Goal: Transaction & Acquisition: Purchase product/service

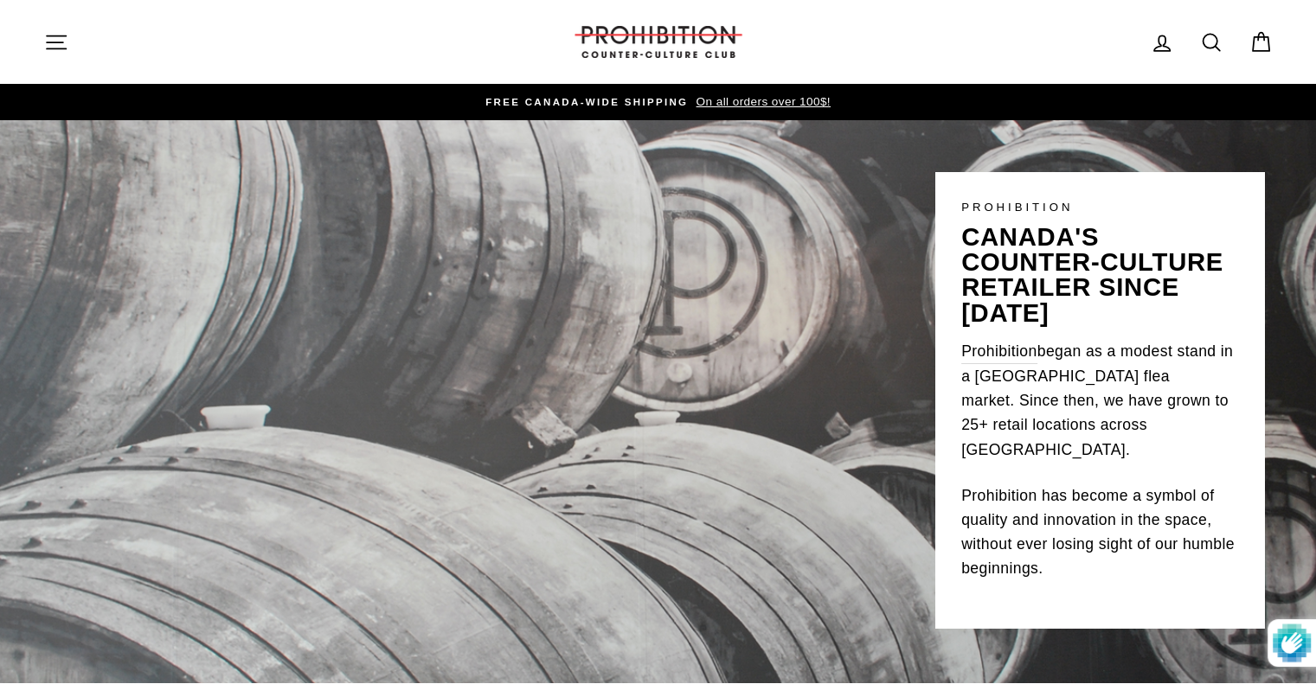
click at [61, 51] on icon "button" at bounding box center [56, 42] width 24 height 24
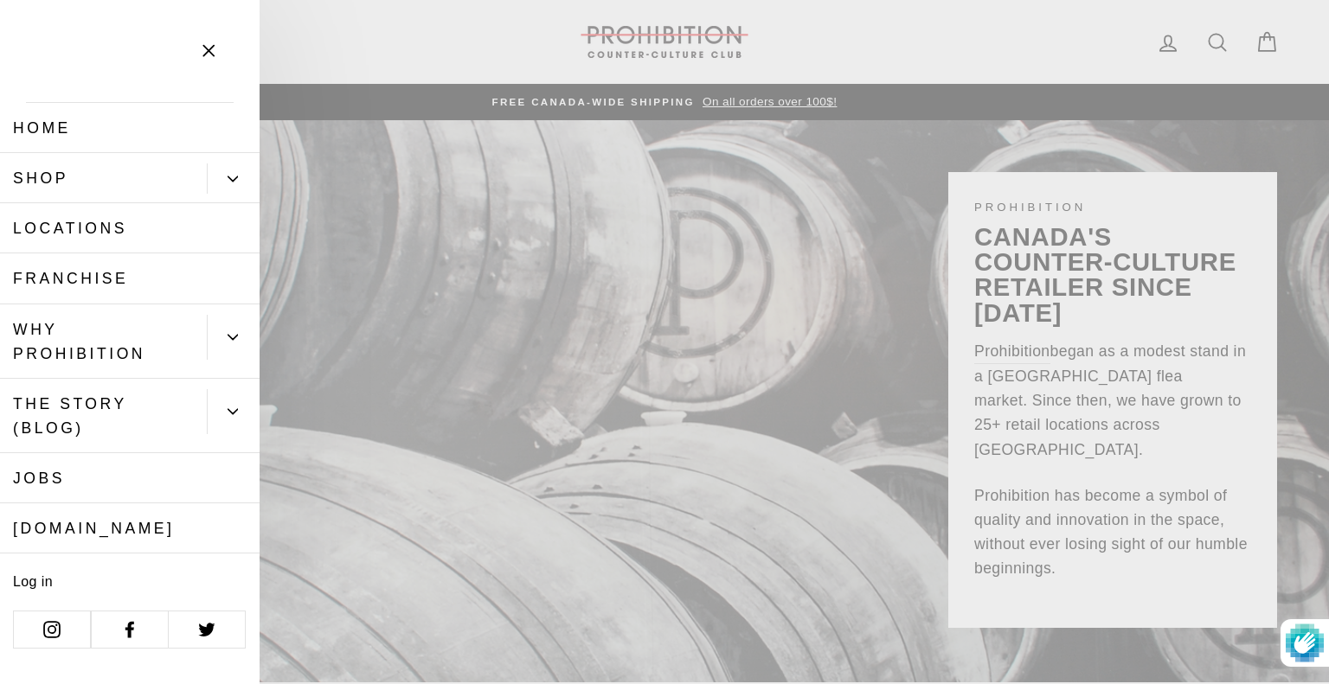
click at [215, 188] on button "Primary" at bounding box center [233, 179] width 53 height 30
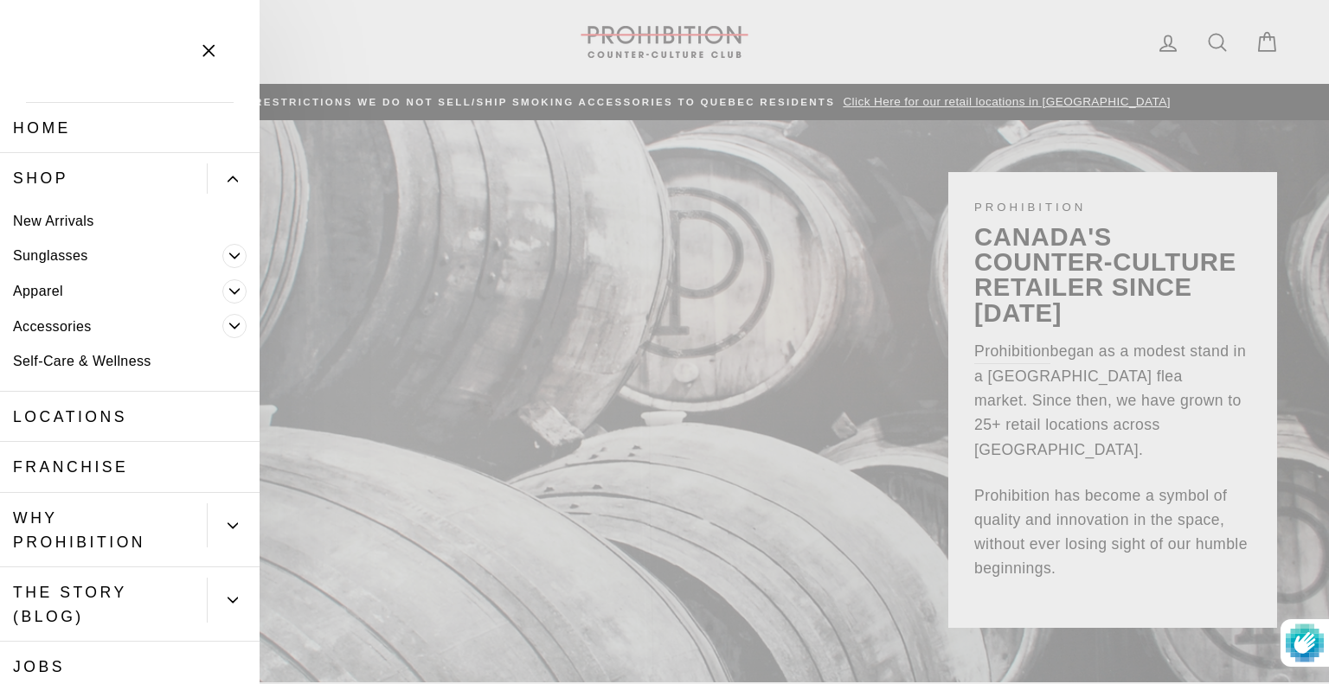
click at [81, 220] on link "New Arrivals" at bounding box center [130, 220] width 260 height 35
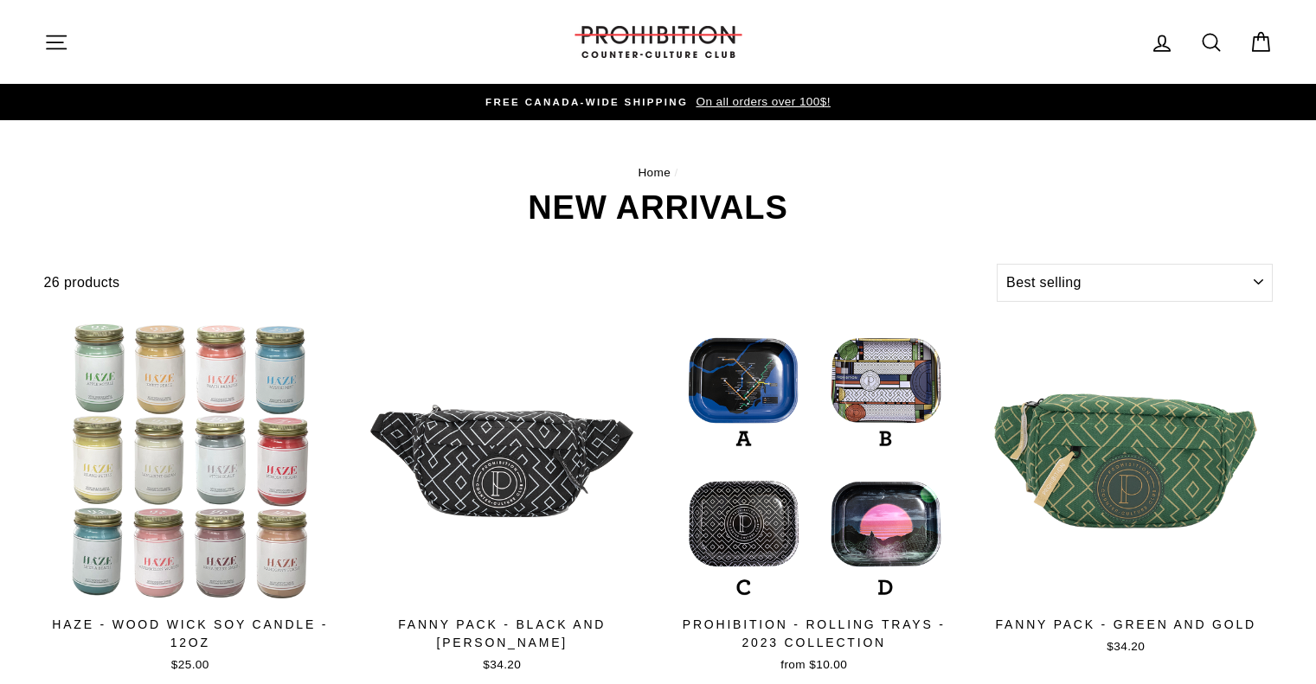
select select "best-selling"
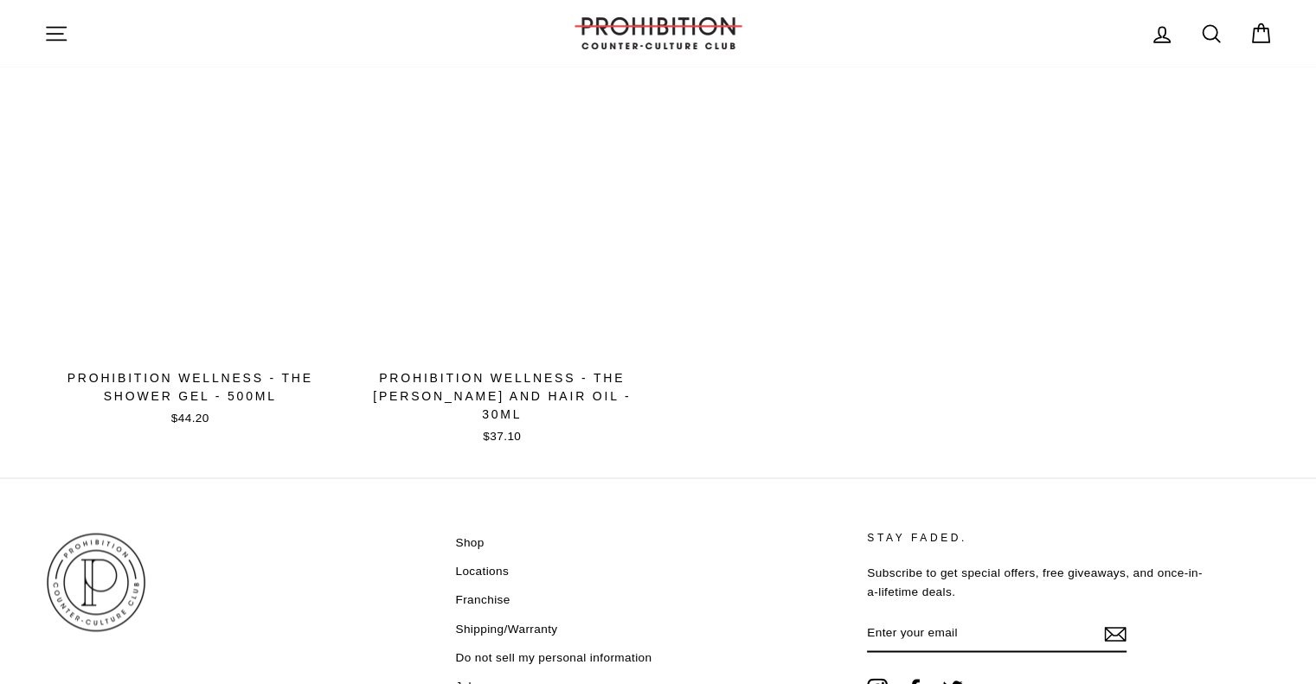
scroll to position [2772, 0]
